Goal: Task Accomplishment & Management: Complete application form

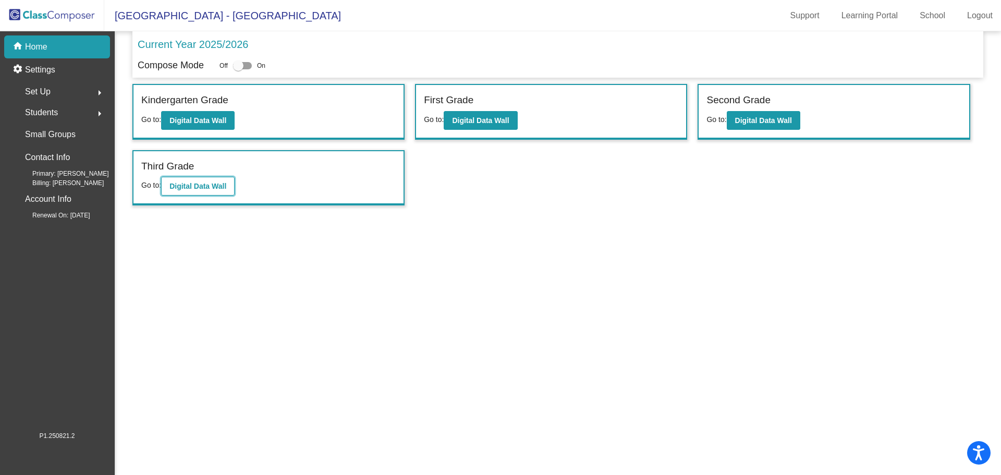
click at [207, 182] on b "Digital Data Wall" at bounding box center [197, 186] width 57 height 8
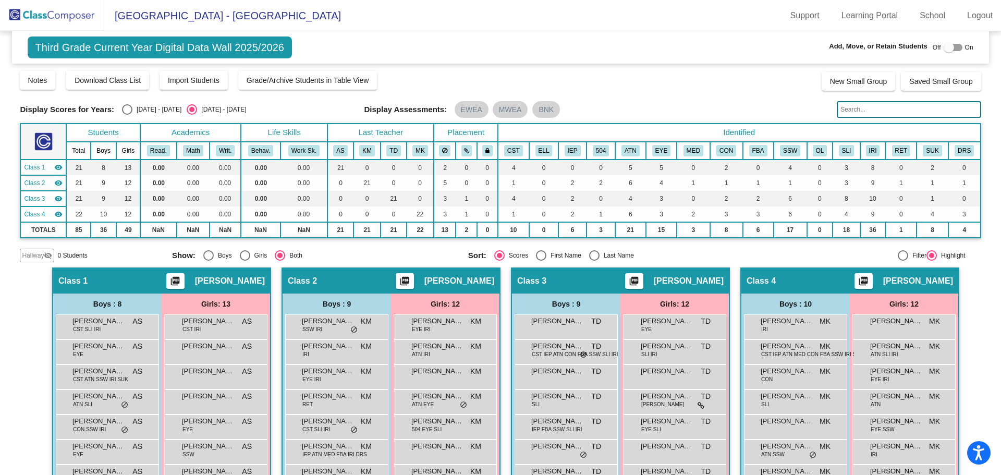
click at [21, 14] on img at bounding box center [52, 15] width 104 height 31
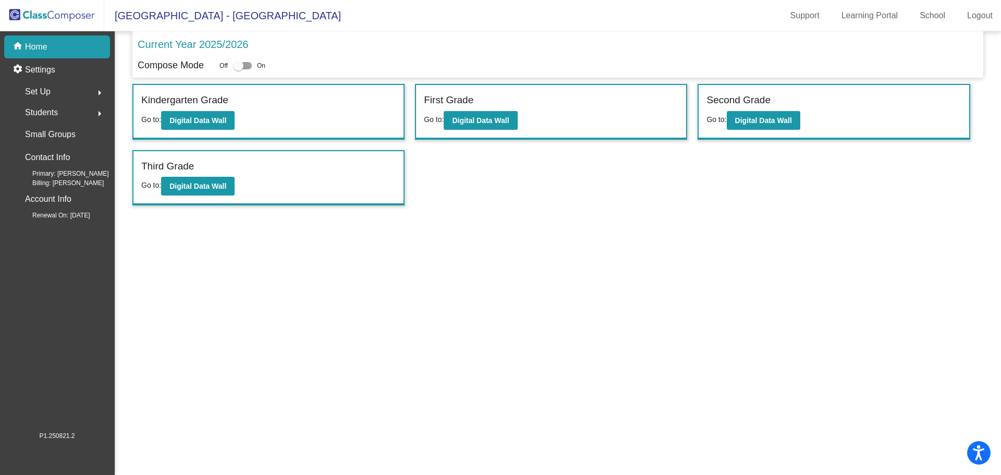
click at [40, 107] on span "Students" at bounding box center [41, 112] width 33 height 15
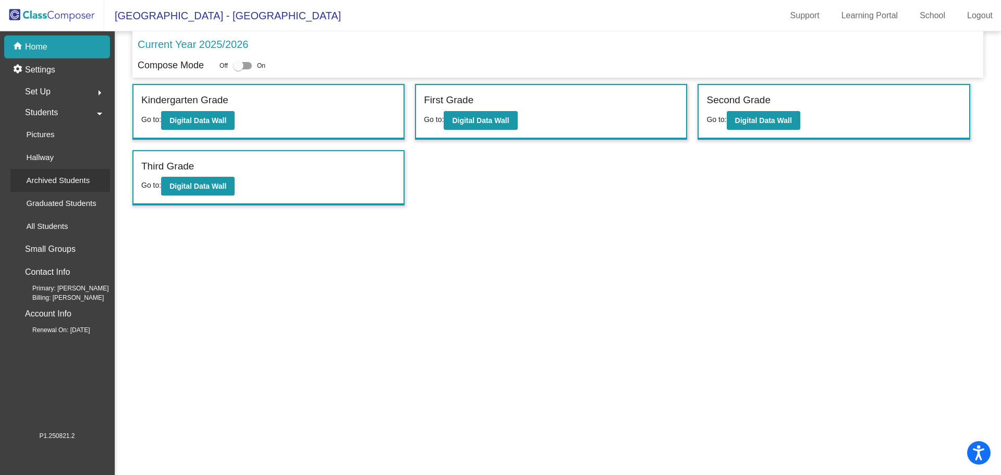
click at [59, 183] on p "Archived Students" at bounding box center [58, 180] width 64 height 13
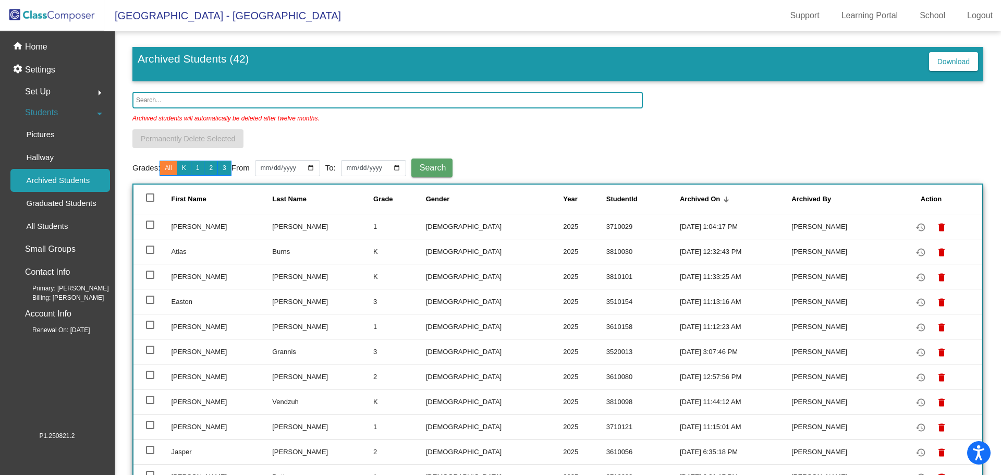
click at [178, 101] on input "text" at bounding box center [387, 100] width 510 height 17
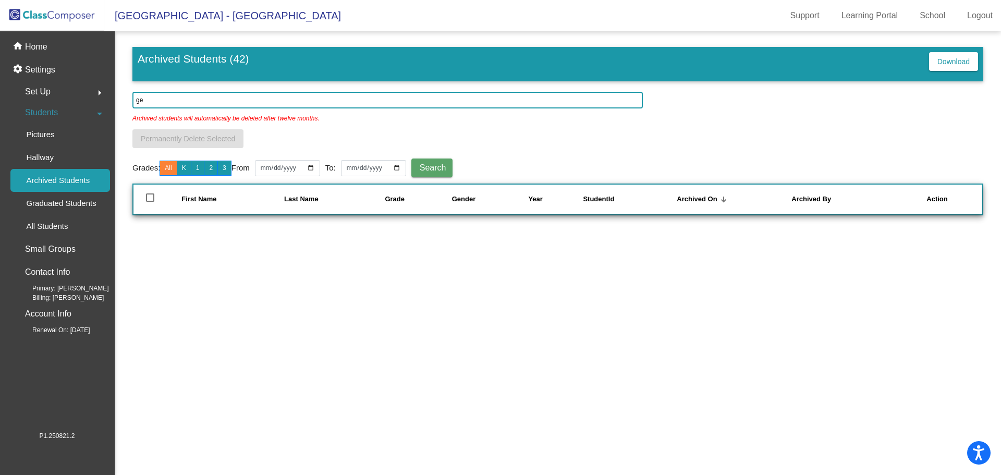
type input "g"
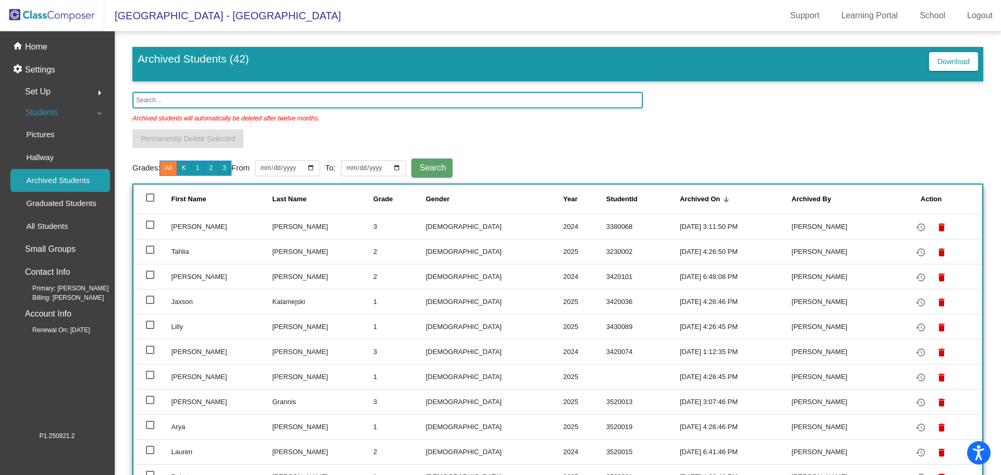
drag, startPoint x: 28, startPoint y: 16, endPoint x: 64, endPoint y: 25, distance: 37.0
click at [28, 16] on img at bounding box center [52, 15] width 104 height 31
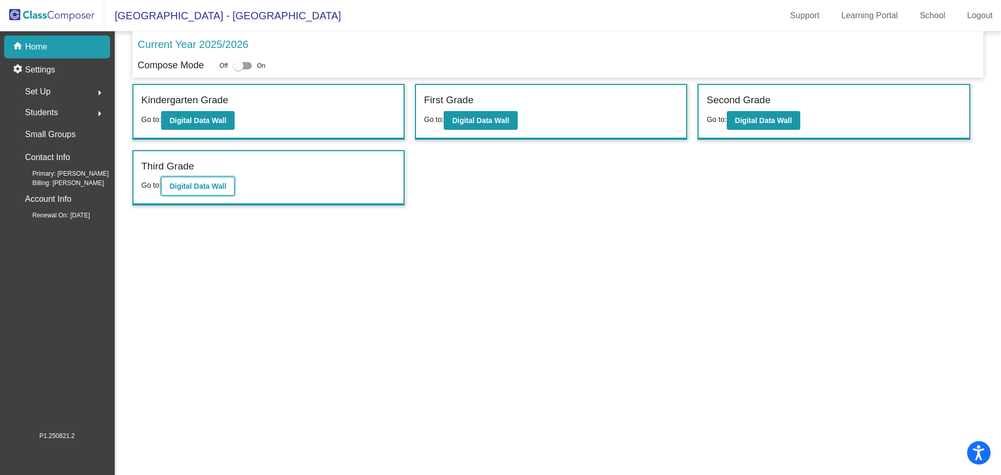
click at [225, 184] on b "Digital Data Wall" at bounding box center [197, 186] width 57 height 8
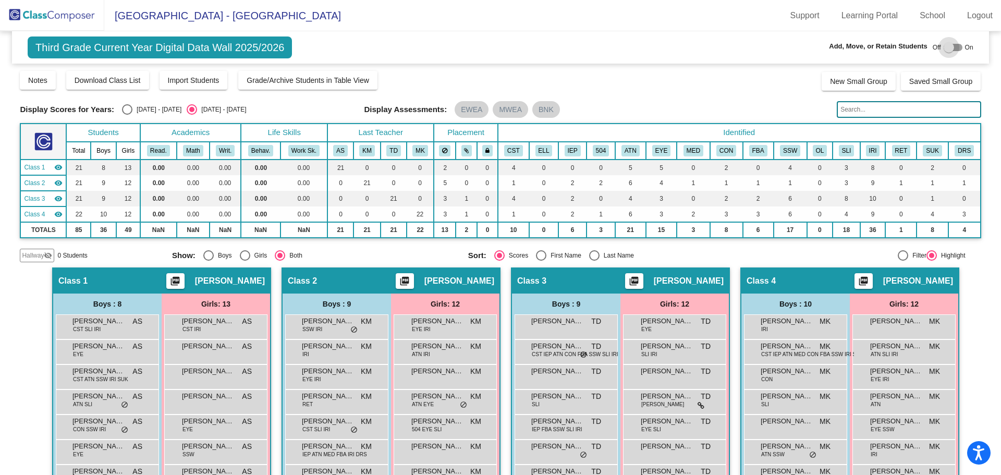
click at [956, 47] on div at bounding box center [953, 47] width 19 height 7
checkbox input "true"
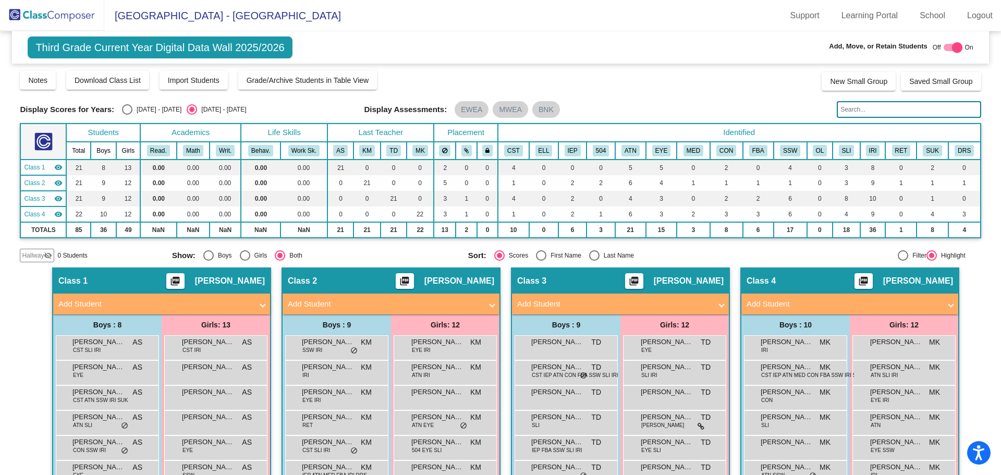
click at [701, 310] on mat-panel-title "Add Student" at bounding box center [614, 304] width 194 height 12
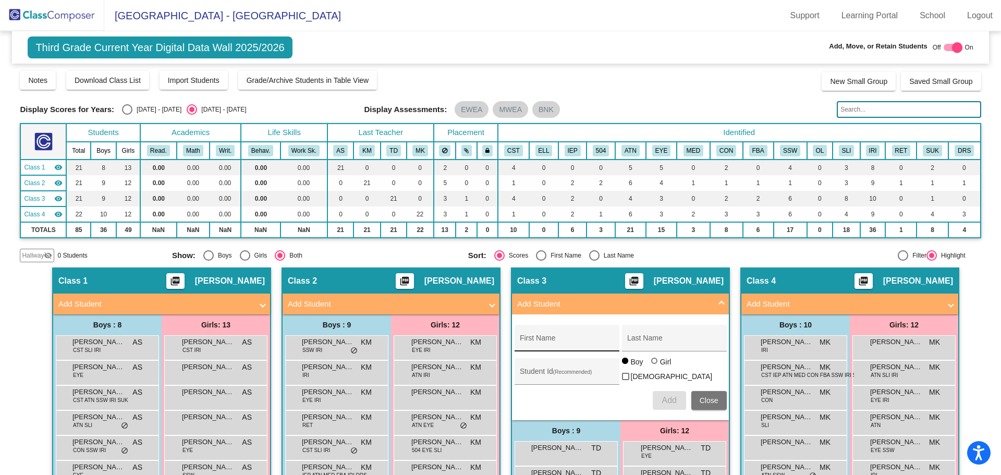
click at [539, 336] on div "First Name" at bounding box center [567, 341] width 94 height 21
type input "Jaxon"
type input "[PERSON_NAME]"
click at [544, 371] on input "Student Id (Recommended)" at bounding box center [567, 375] width 94 height 8
type input "3420026"
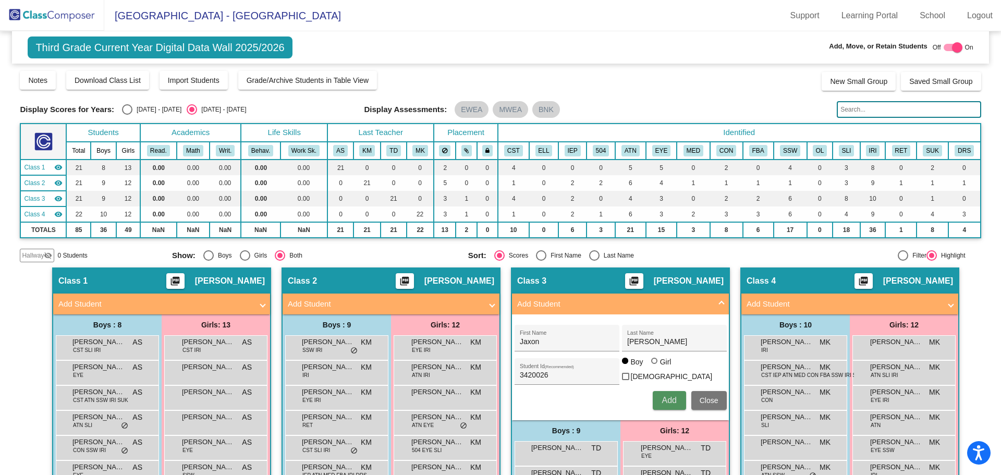
click at [666, 396] on span "Add" at bounding box center [669, 400] width 15 height 9
click at [490, 304] on span at bounding box center [492, 304] width 4 height 12
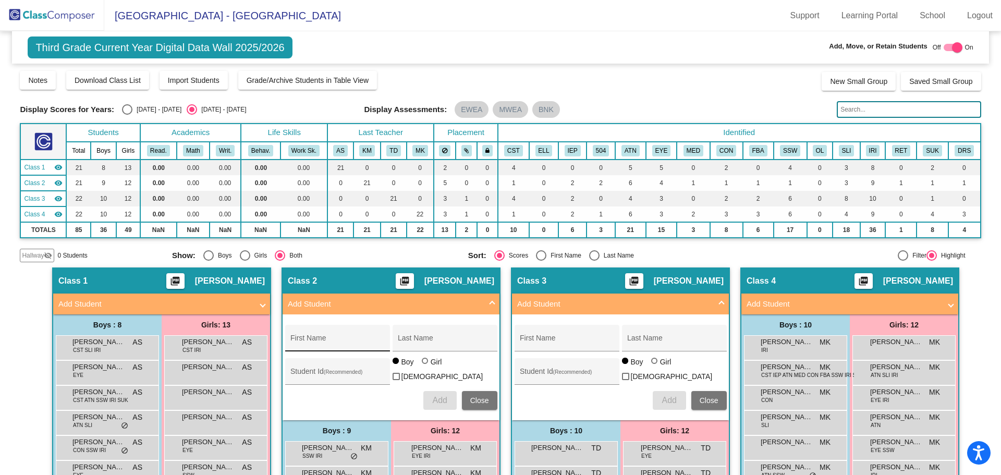
click at [351, 336] on div "First Name" at bounding box center [337, 341] width 94 height 21
type input "[PERSON_NAME]"
click at [345, 376] on input "Student Id (Recommended)" at bounding box center [337, 375] width 94 height 8
type input "3510188"
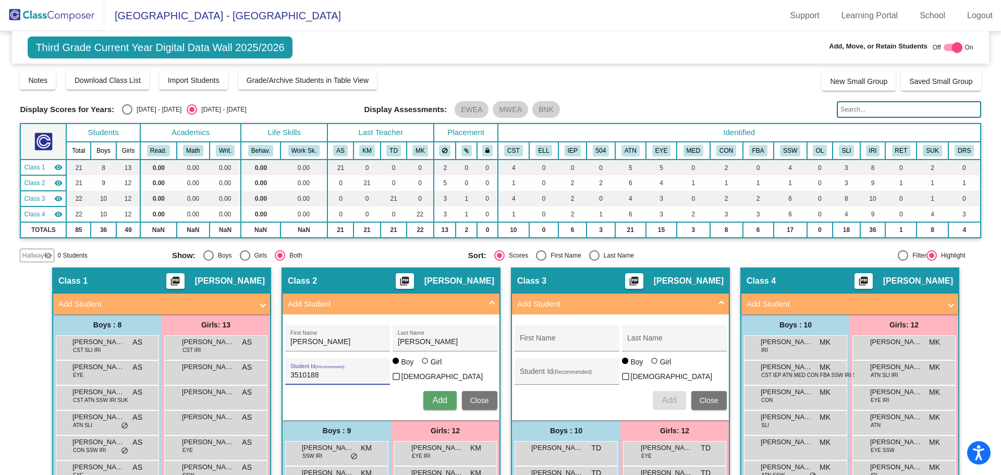
click at [422, 364] on div at bounding box center [425, 361] width 6 height 6
click at [425, 366] on input "Girl" at bounding box center [425, 366] width 1 height 1
radio input "true"
click at [433, 396] on span "Add" at bounding box center [439, 400] width 15 height 9
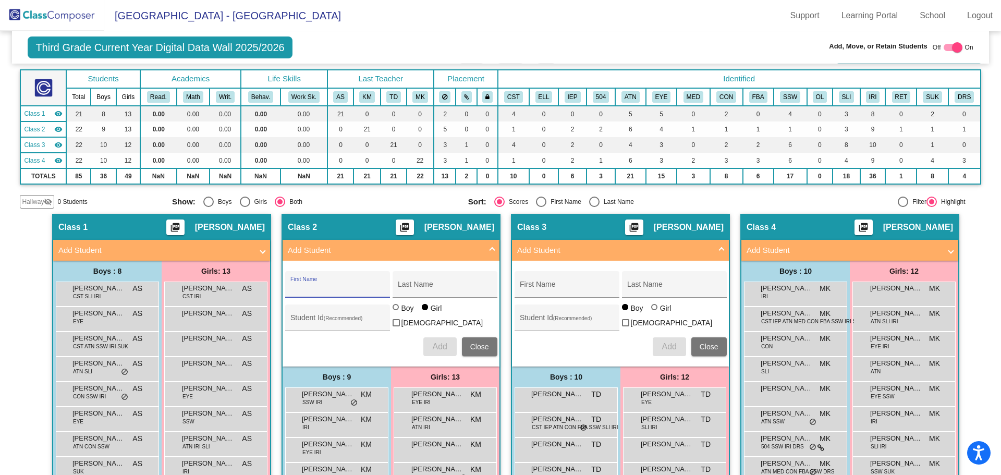
scroll to position [52, 0]
